Goal: Information Seeking & Learning: Find specific fact

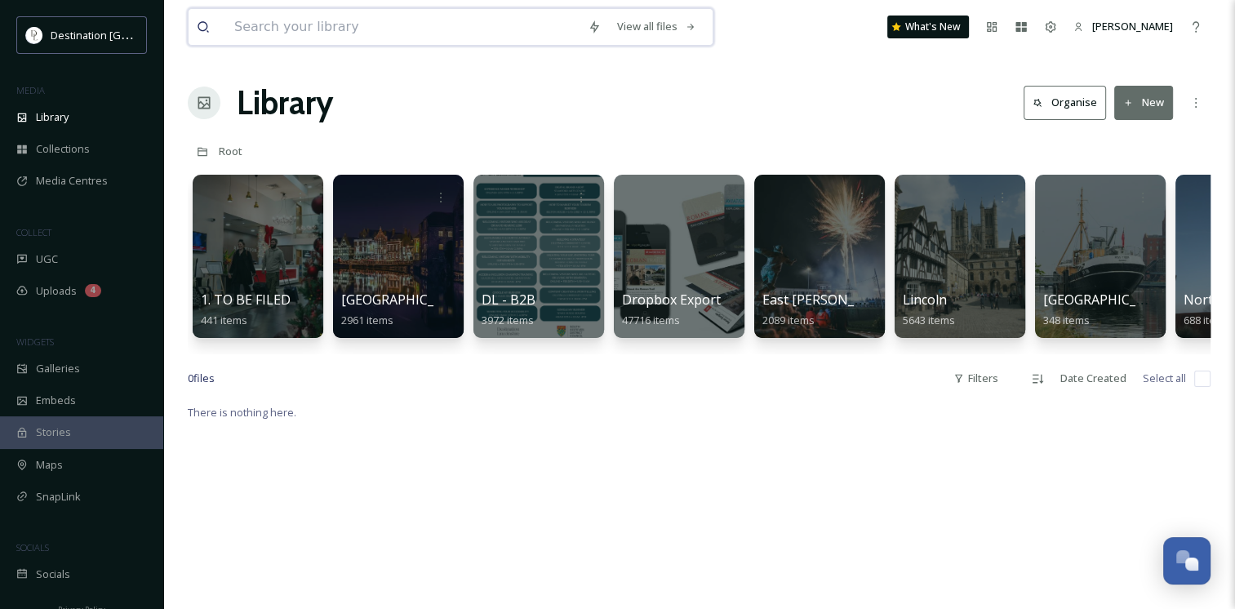
click at [342, 30] on input at bounding box center [402, 27] width 353 height 36
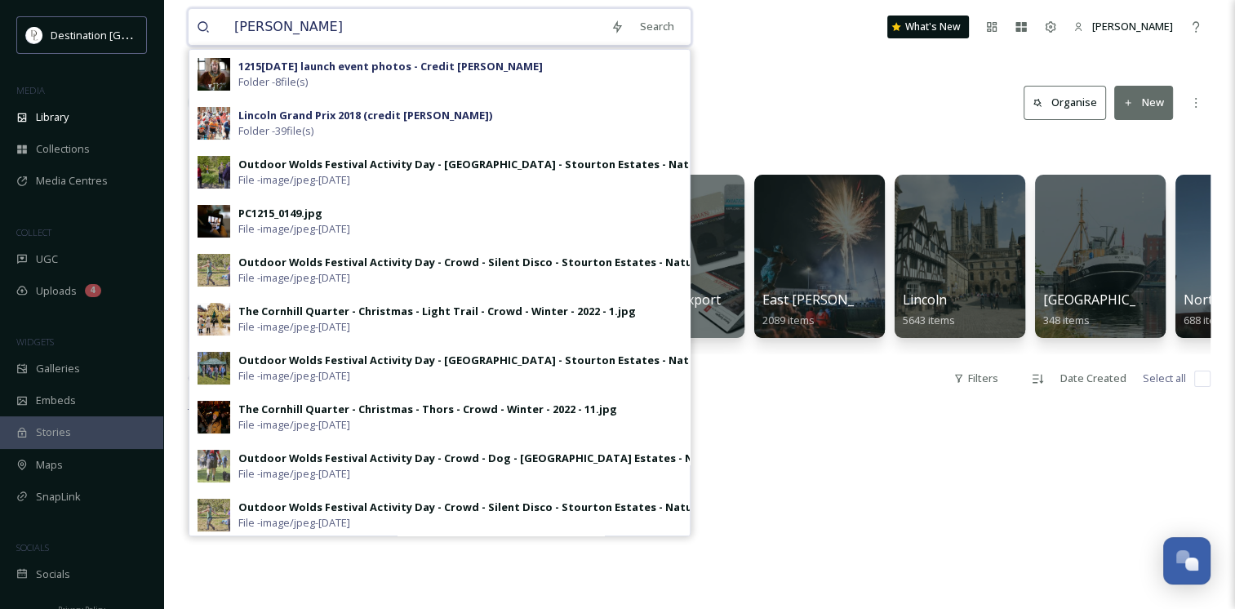
type input "crowle"
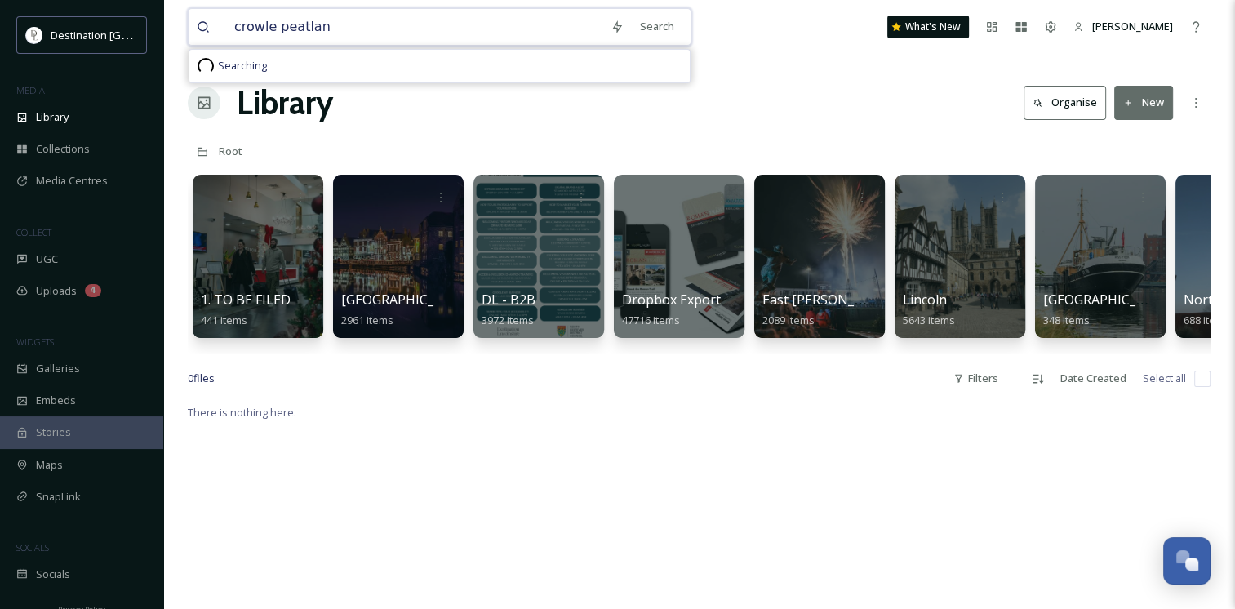
type input "crowle peatland"
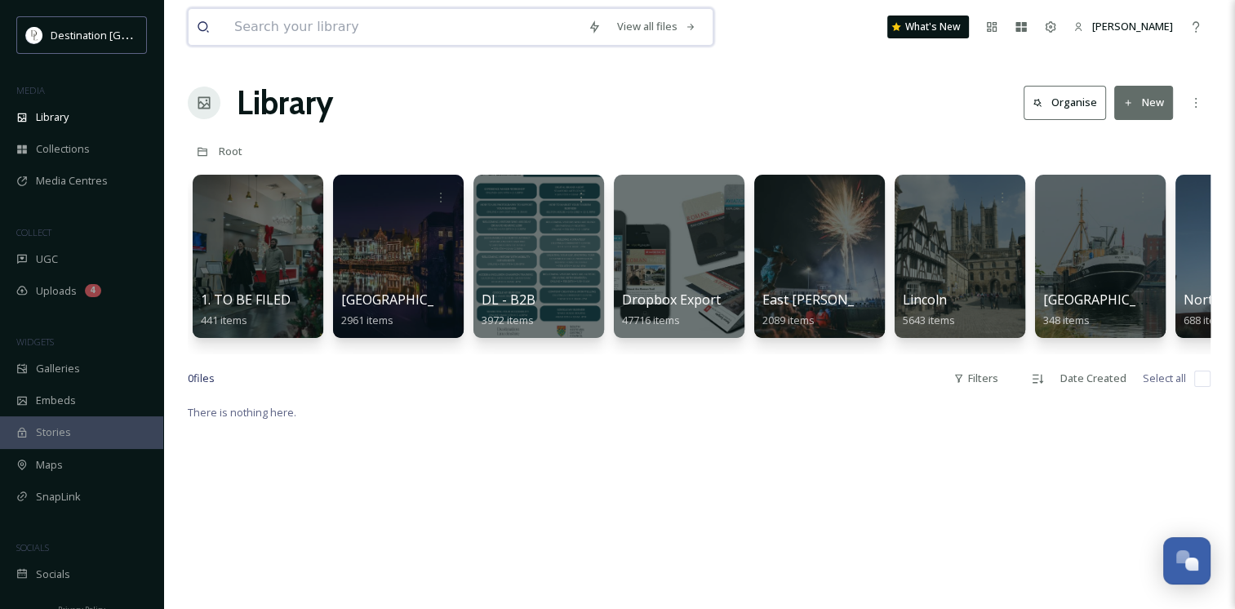
click at [382, 11] on input at bounding box center [402, 27] width 353 height 36
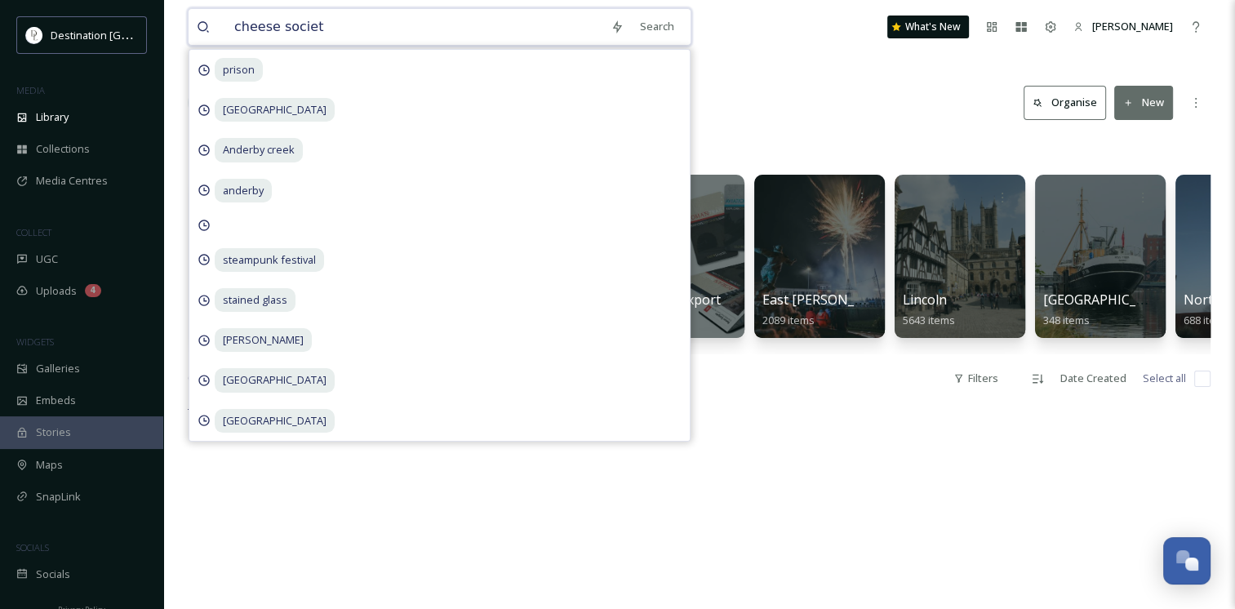
type input "cheese society"
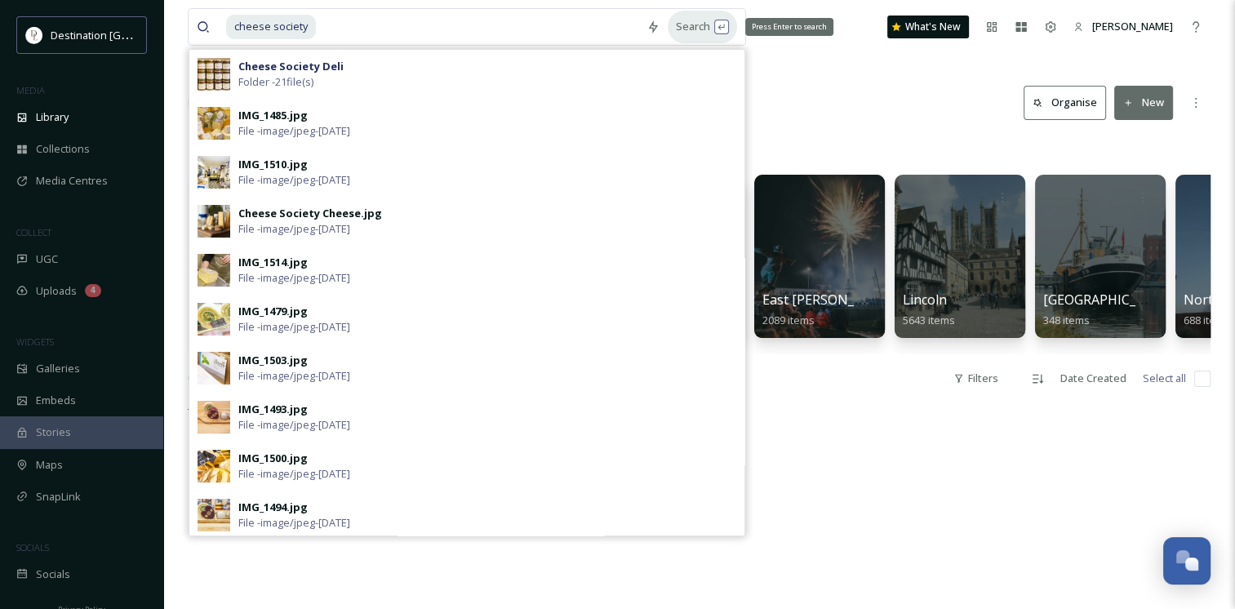
click at [721, 31] on div "Search Press Enter to search" at bounding box center [701, 27] width 69 height 32
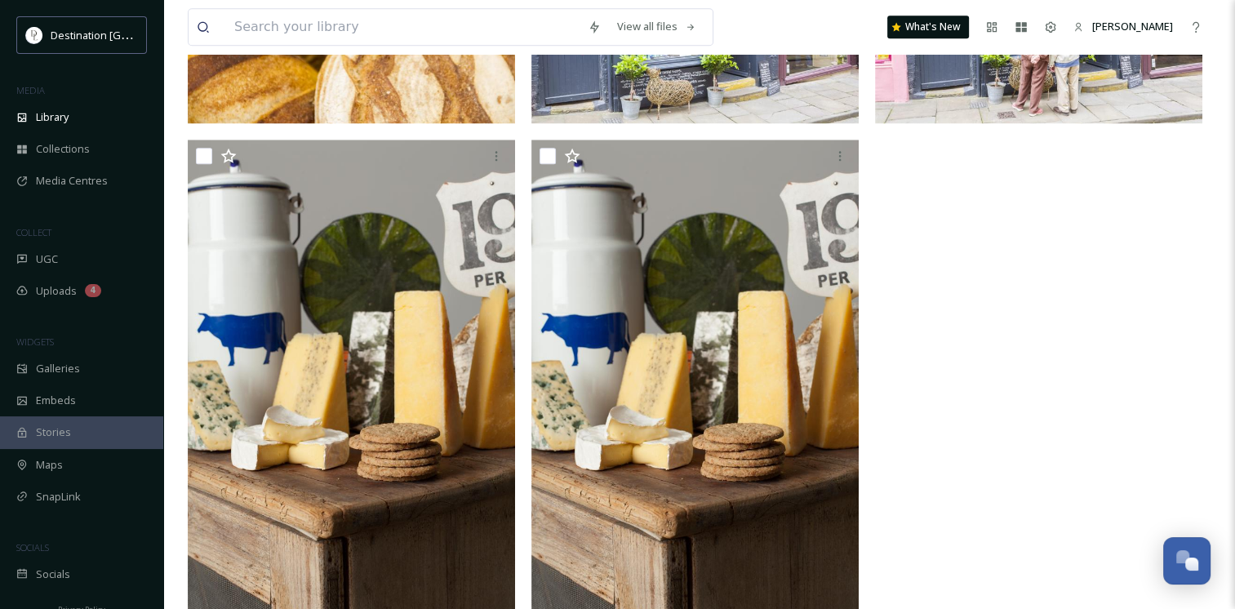
scroll to position [1922, 0]
